Goal: Find specific page/section: Find specific page/section

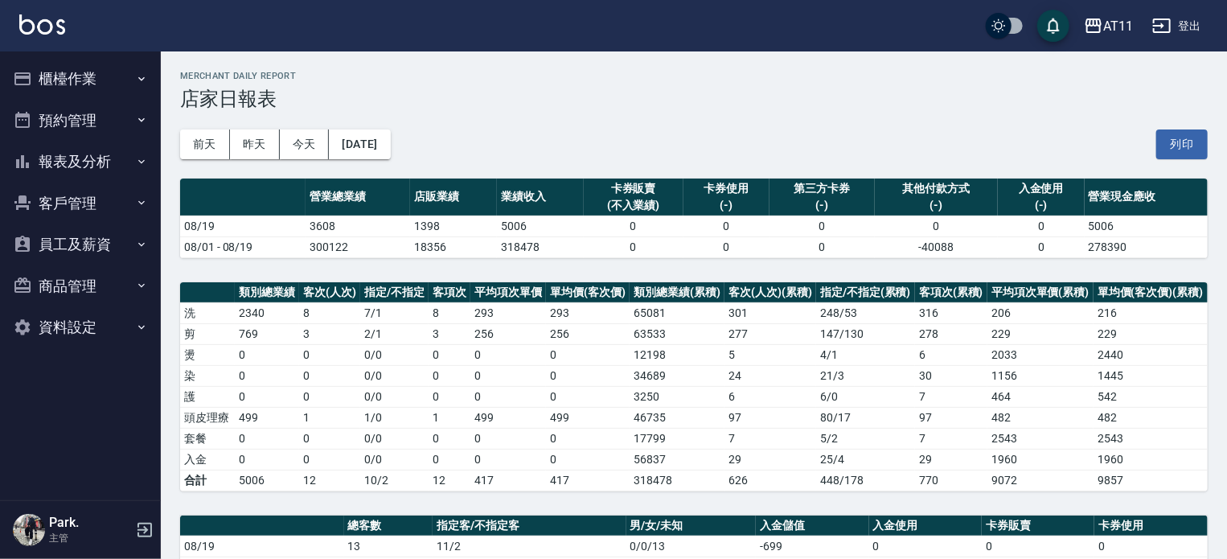
click at [80, 163] on button "報表及分析" at bounding box center [80, 162] width 148 height 42
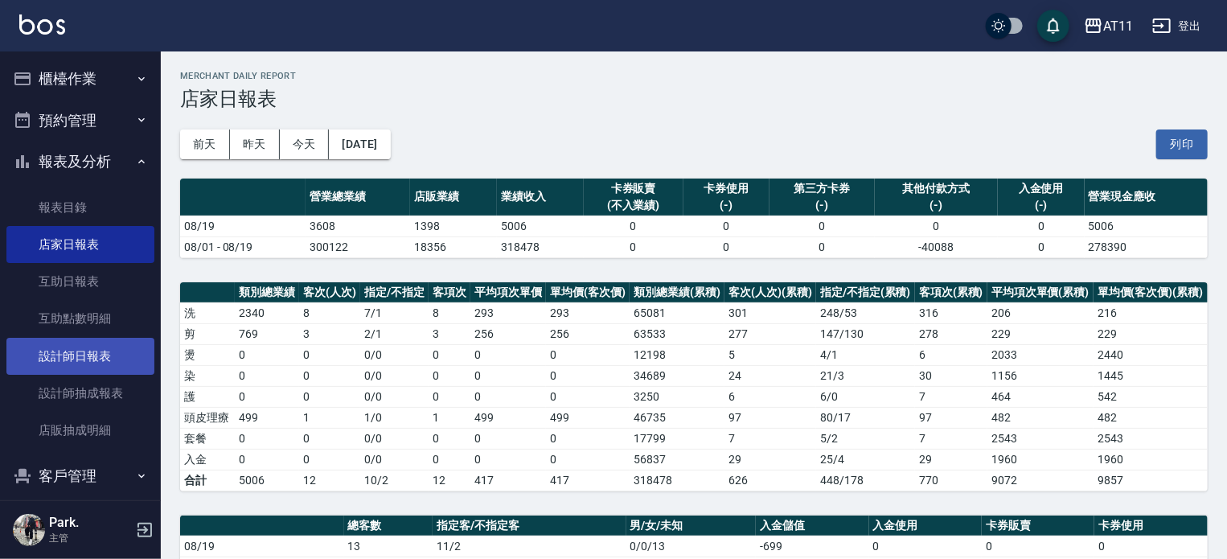
click at [84, 351] on link "設計師日報表" at bounding box center [80, 356] width 148 height 37
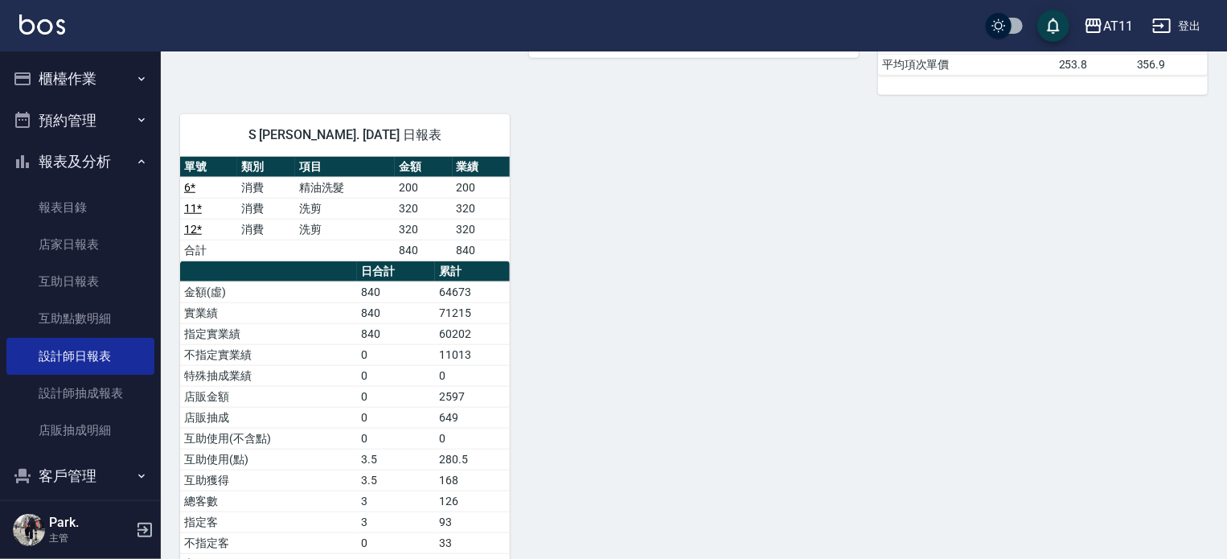
scroll to position [735, 0]
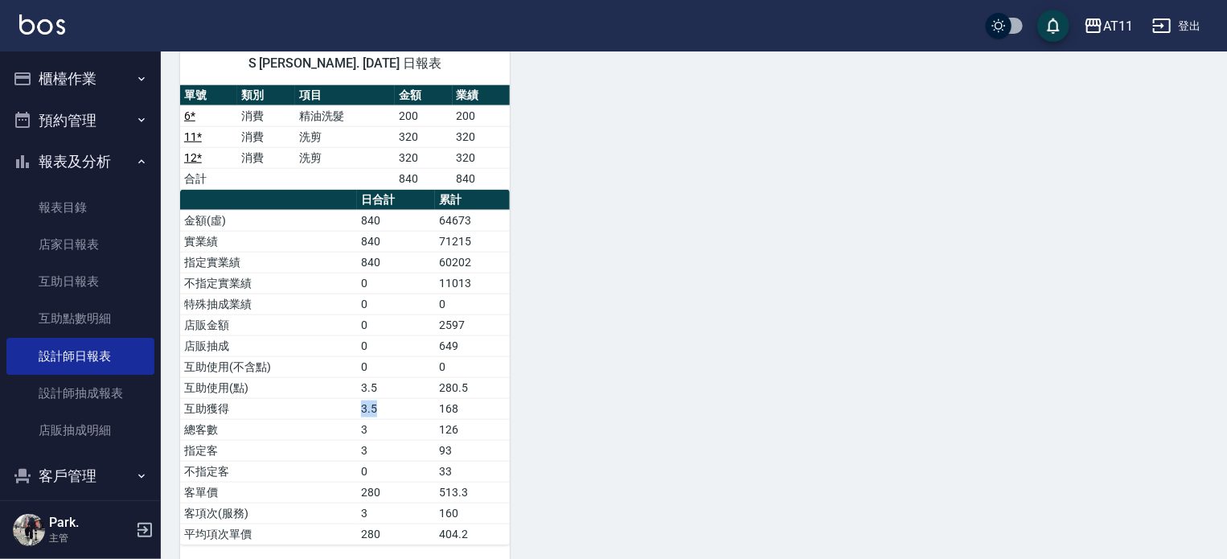
drag, startPoint x: 361, startPoint y: 379, endPoint x: 417, endPoint y: 379, distance: 55.5
click at [417, 398] on tr "互助獲得 3.5 168" at bounding box center [345, 408] width 330 height 21
click at [470, 398] on td "168" at bounding box center [472, 408] width 75 height 21
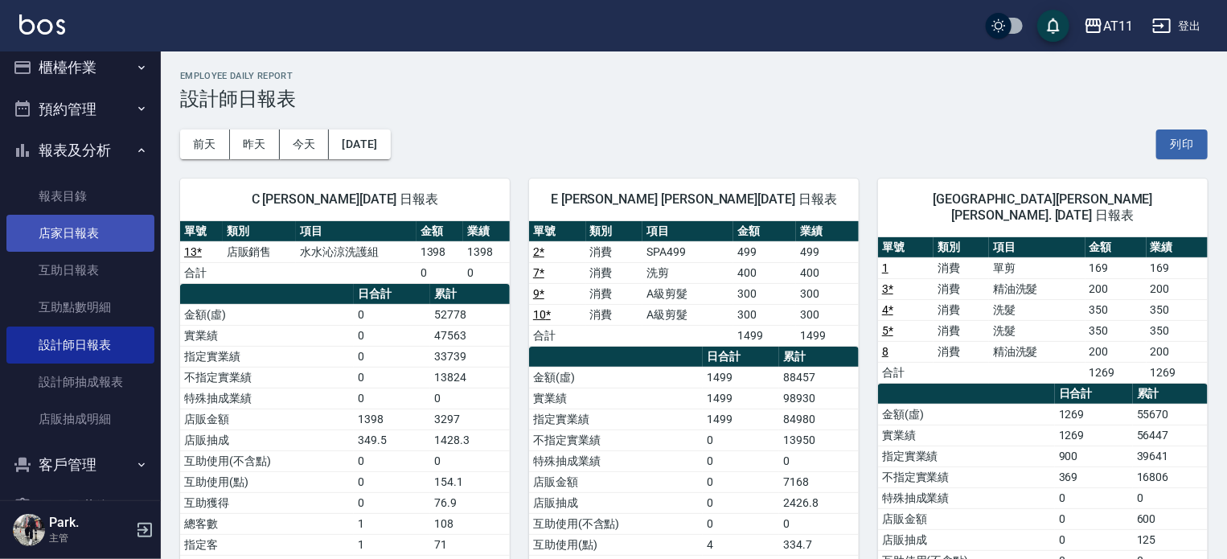
scroll to position [0, 0]
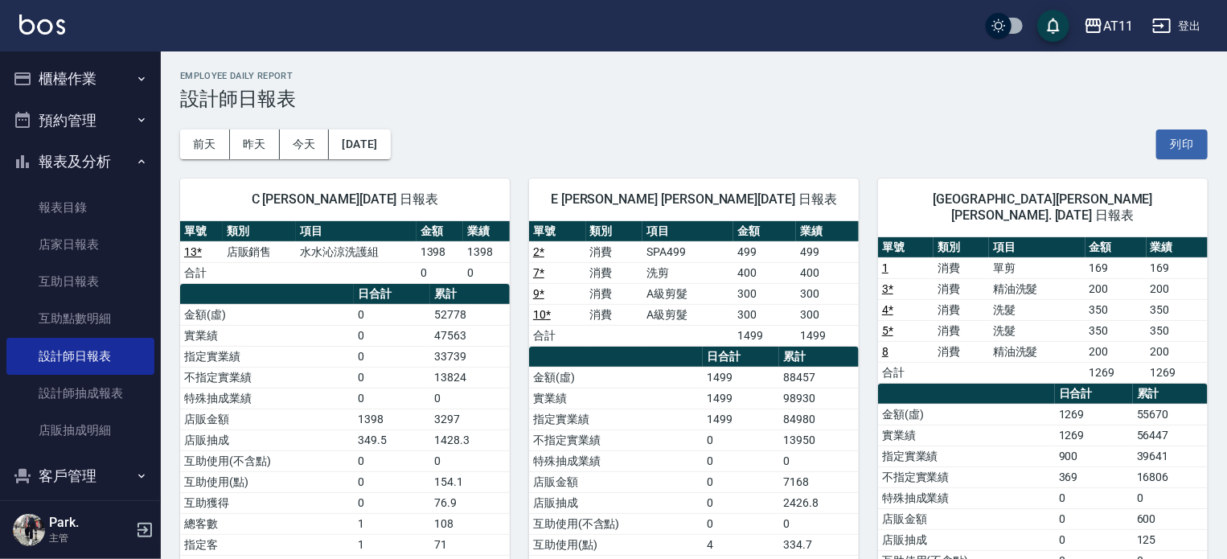
click at [78, 84] on button "櫃檯作業" at bounding box center [80, 79] width 148 height 42
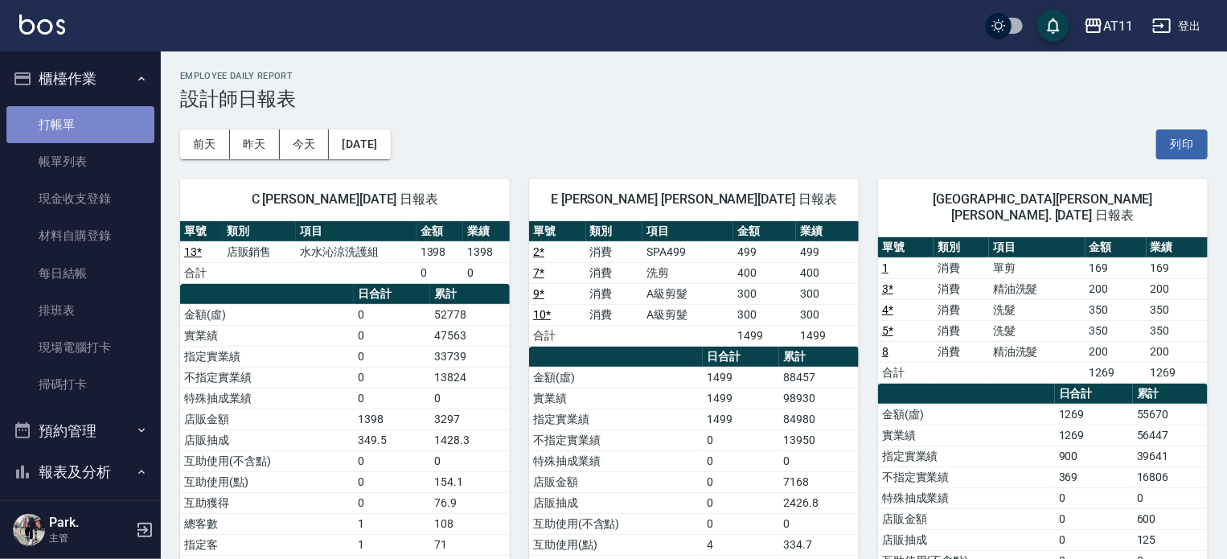
click at [84, 131] on link "打帳單" at bounding box center [80, 124] width 148 height 37
